Goal: Task Accomplishment & Management: Manage account settings

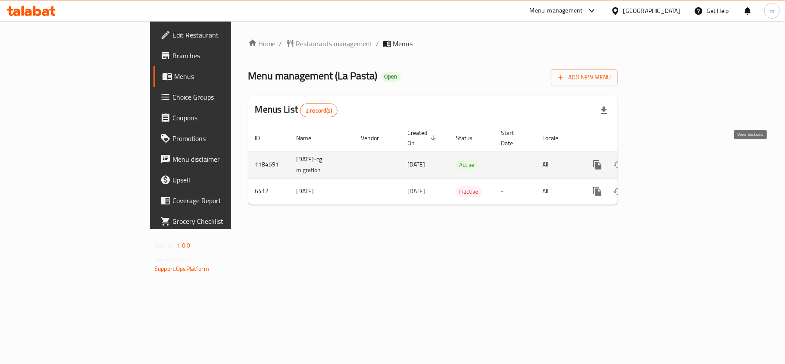
click at [665, 160] on icon "enhanced table" at bounding box center [660, 165] width 10 height 10
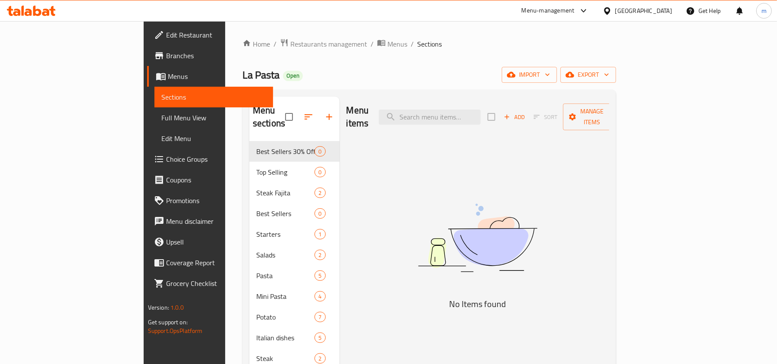
click at [166, 162] on span "Choice Groups" at bounding box center [216, 159] width 100 height 10
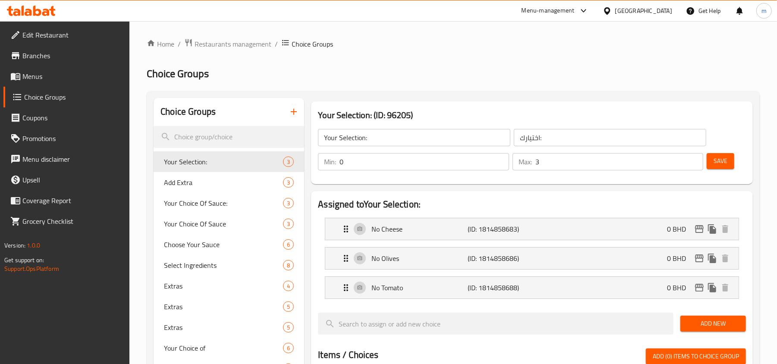
click at [30, 14] on icon at bounding box center [28, 12] width 7 height 7
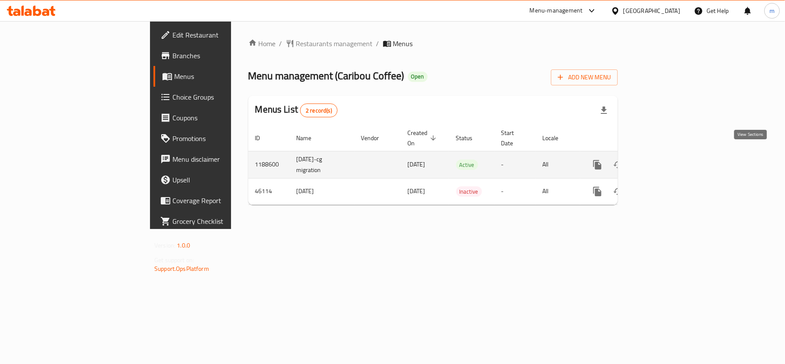
click at [664, 161] on icon "enhanced table" at bounding box center [660, 165] width 8 height 8
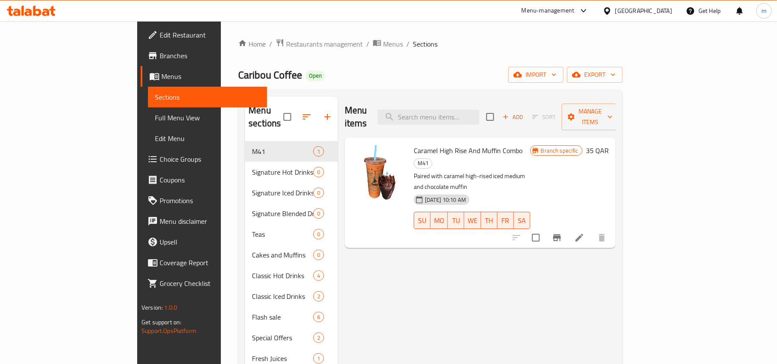
click at [160, 161] on span "Choice Groups" at bounding box center [210, 159] width 100 height 10
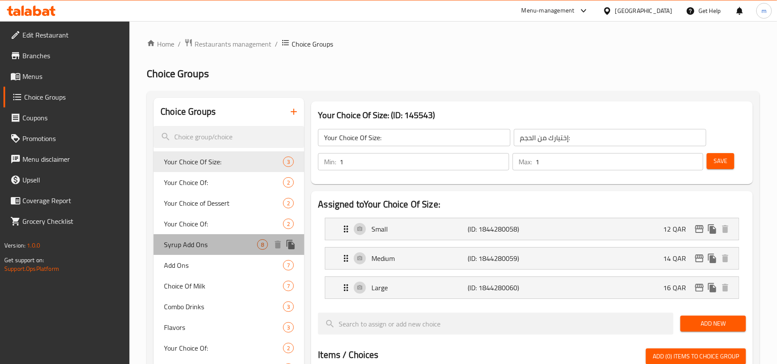
click at [180, 242] on span "Syrup Add Ons" at bounding box center [210, 244] width 93 height 10
type input "Syrup Add Ons"
type input "إضافات شراب"
type input "0"
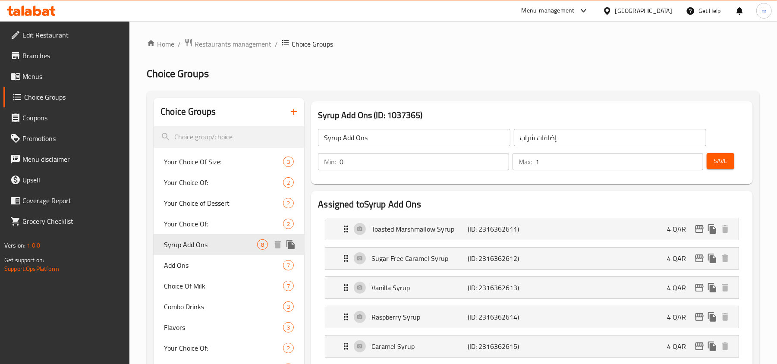
click at [187, 247] on span "Syrup Add Ons" at bounding box center [210, 244] width 93 height 10
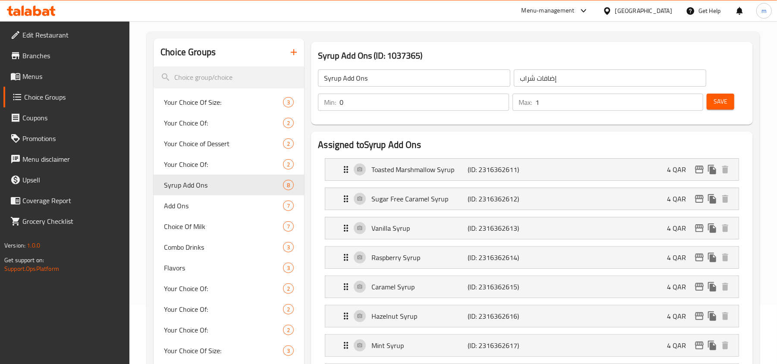
scroll to position [57, 0]
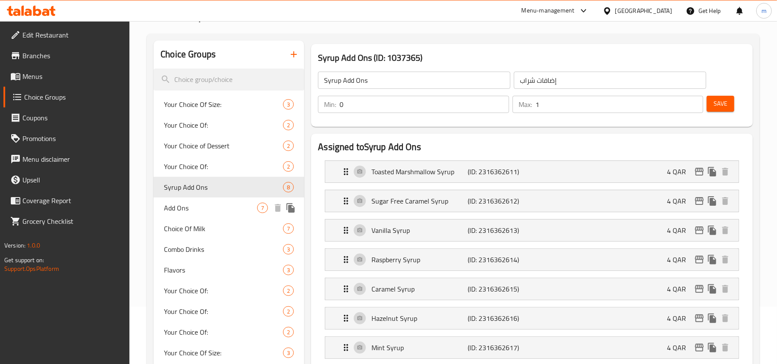
click at [176, 207] on span "Add Ons" at bounding box center [210, 208] width 93 height 10
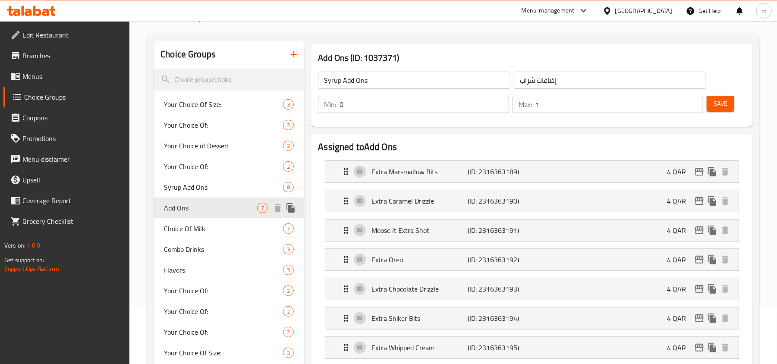
type input "Add Ons"
type input "إضافات"
type input "7"
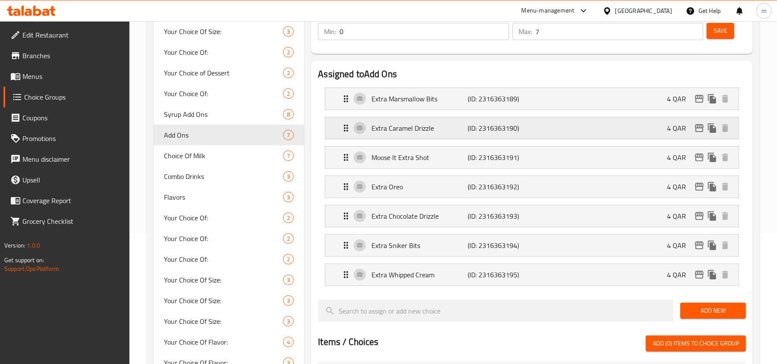
scroll to position [115, 0]
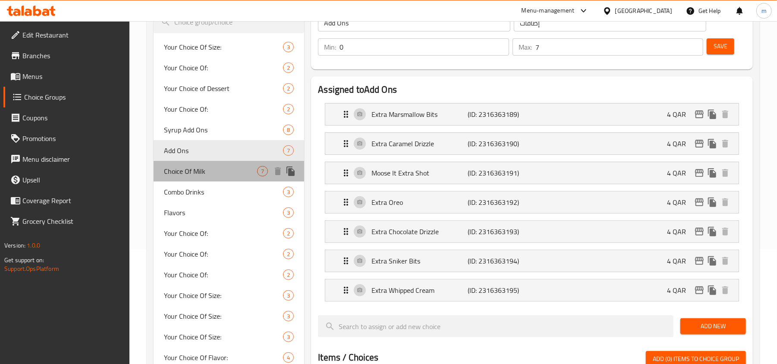
click at [192, 169] on span "Choice Of Milk" at bounding box center [210, 171] width 93 height 10
type input "Choice Of Milk"
type input "اختيار حليب"
type input "1"
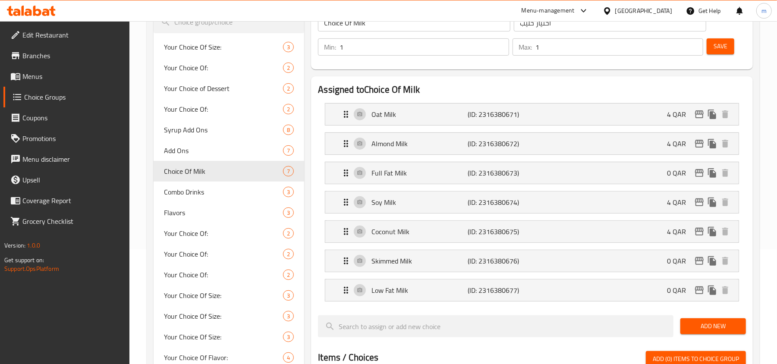
click at [41, 9] on icon at bounding box center [31, 11] width 49 height 10
